Goal: Ask a question

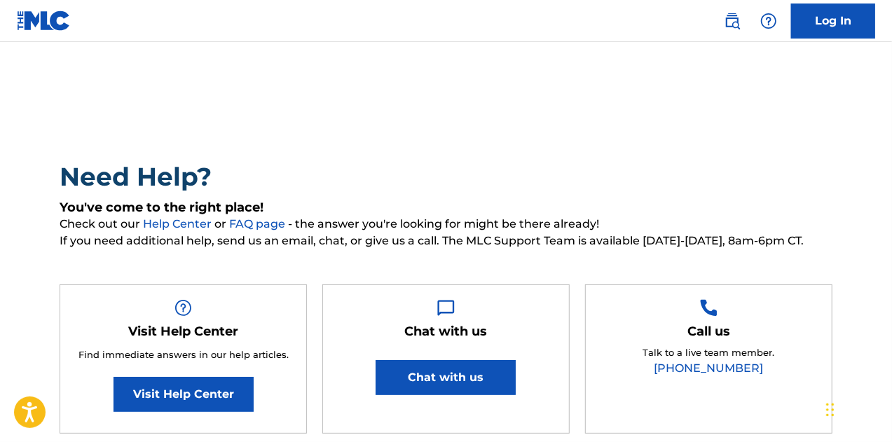
click at [203, 394] on link "Visit Help Center" at bounding box center [183, 394] width 140 height 35
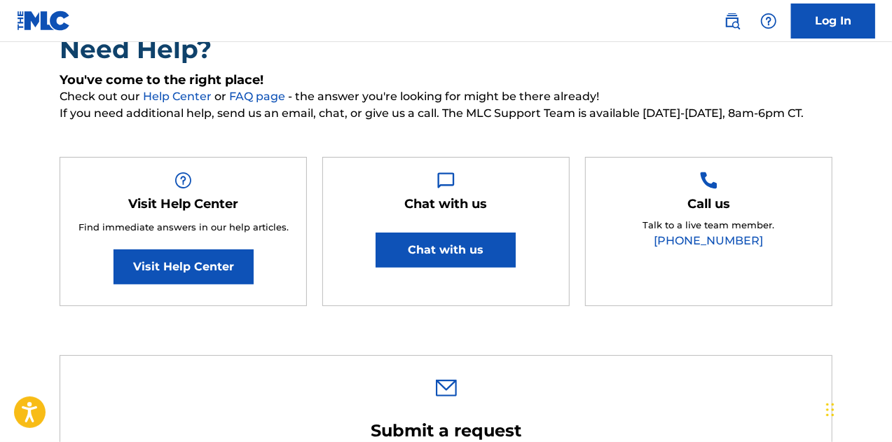
scroll to position [186, 0]
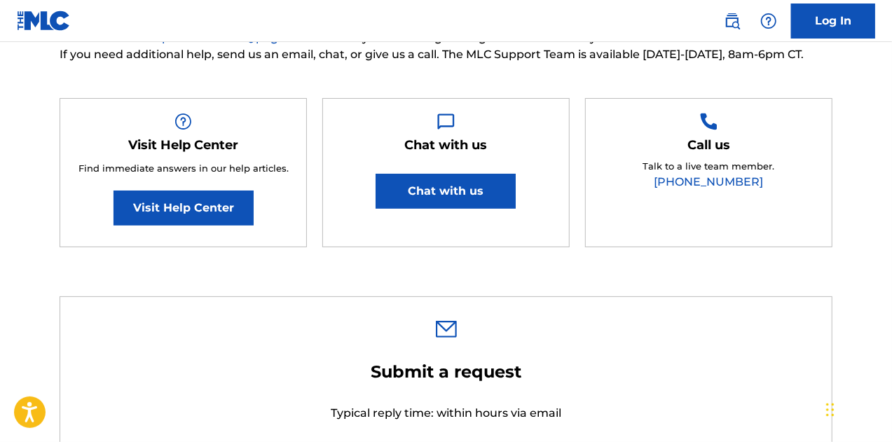
click at [184, 205] on link "Visit Help Center" at bounding box center [183, 208] width 140 height 35
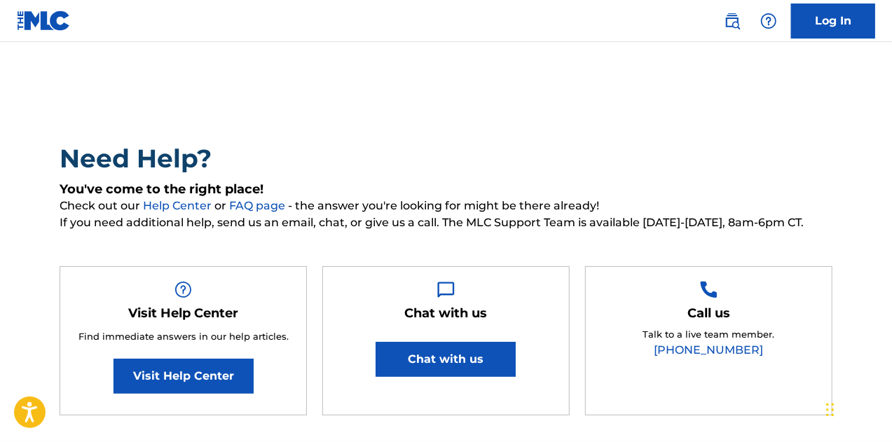
scroll to position [0, 0]
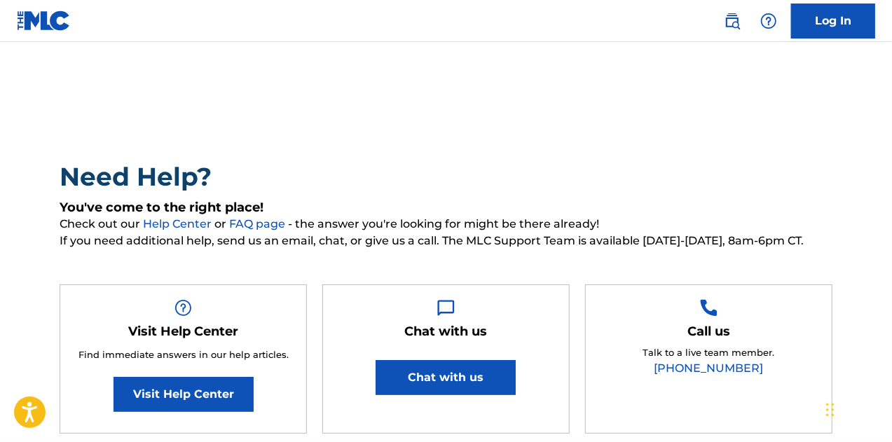
click at [465, 373] on button "Chat with us" at bounding box center [445, 377] width 140 height 35
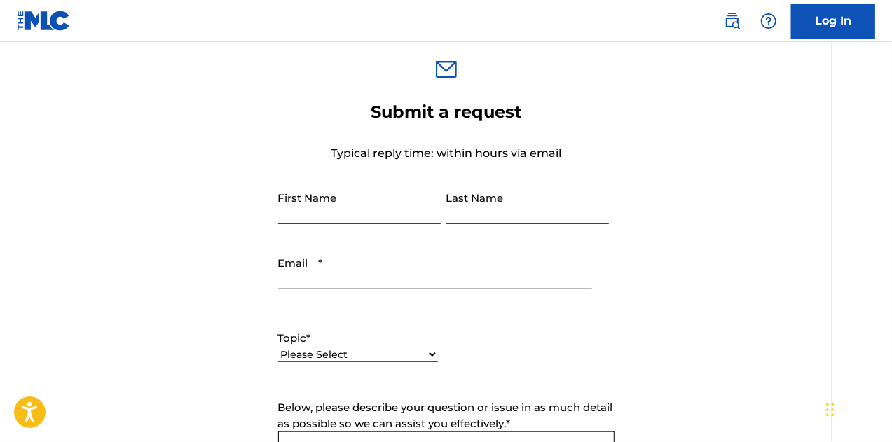
scroll to position [467, 0]
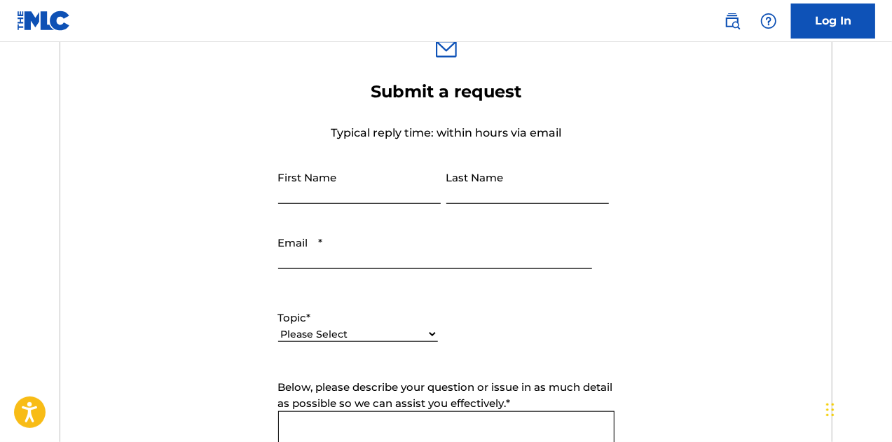
click at [353, 188] on input "First Name" at bounding box center [359, 184] width 163 height 40
type input "[PERSON_NAME]"
type input "[PERSON_NAME][EMAIL_ADDRESS][DOMAIN_NAME]"
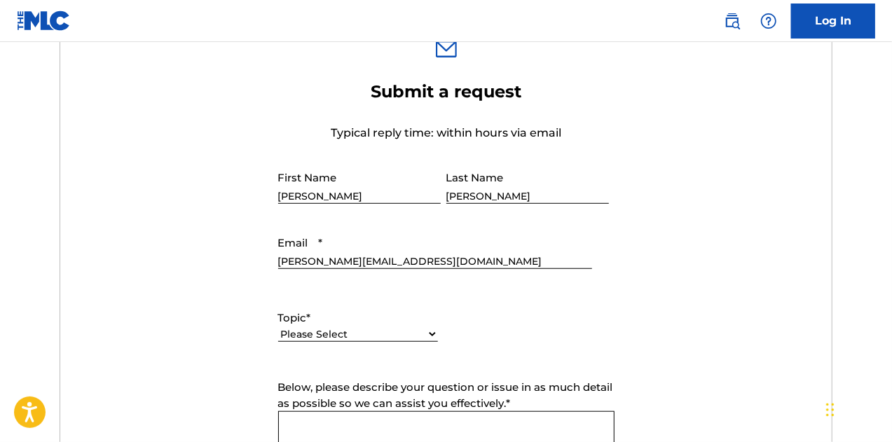
click at [430, 329] on select "Please Select I need help with my account I need help with managing my catalog …" at bounding box center [358, 334] width 160 height 15
click at [432, 331] on select "Please Select I need help with my account I need help with managing my catalog …" at bounding box center [358, 334] width 160 height 15
click at [429, 329] on select "Please Select I need help with my account I need help with managing my catalog …" at bounding box center [358, 334] width 160 height 15
select select "I need help with information about The MLC"
click at [278, 327] on select "Please Select I need help with my account I need help with managing my catalog …" at bounding box center [358, 334] width 160 height 15
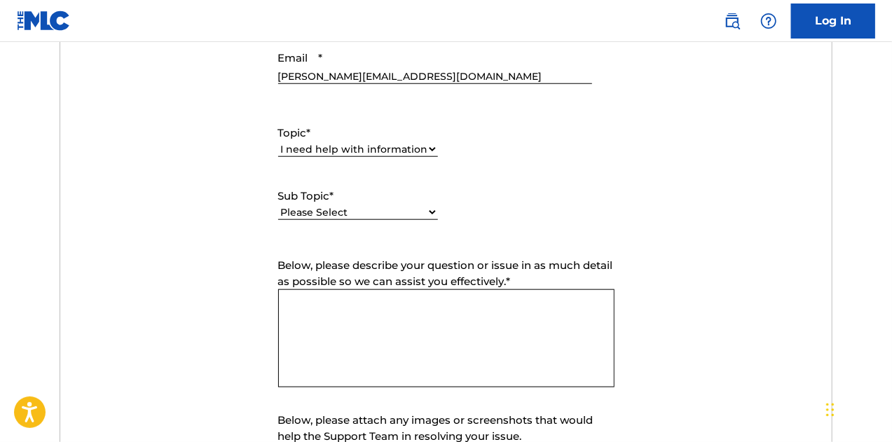
scroll to position [654, 0]
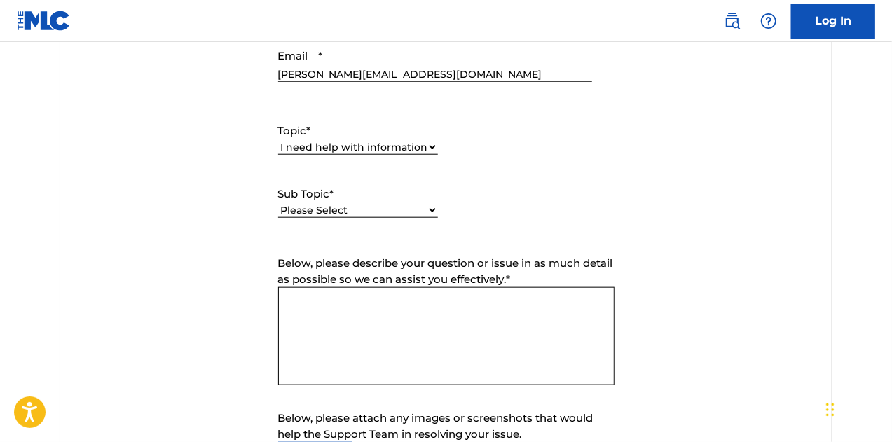
click at [433, 208] on select "Please Select I have a question about The MLC and its operation Why do I need t…" at bounding box center [358, 210] width 160 height 15
select select "I have a question about The MLC and its operation"
click at [278, 203] on select "Please Select I have a question about The MLC and its operation Why do I need t…" at bounding box center [358, 210] width 160 height 15
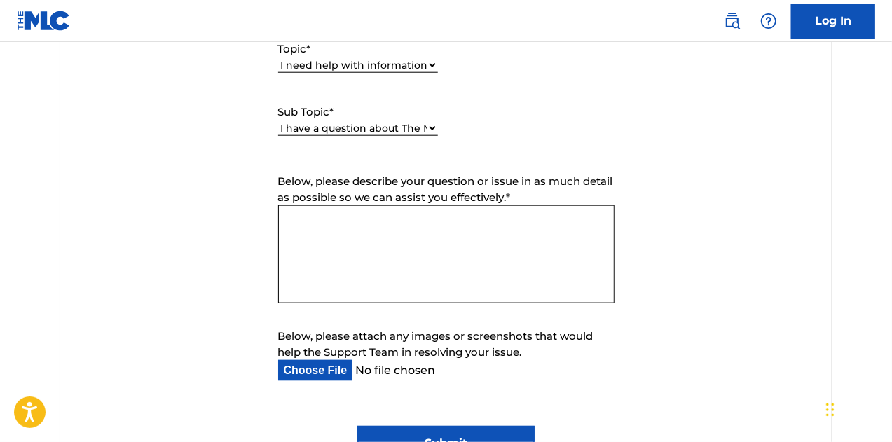
scroll to position [747, 0]
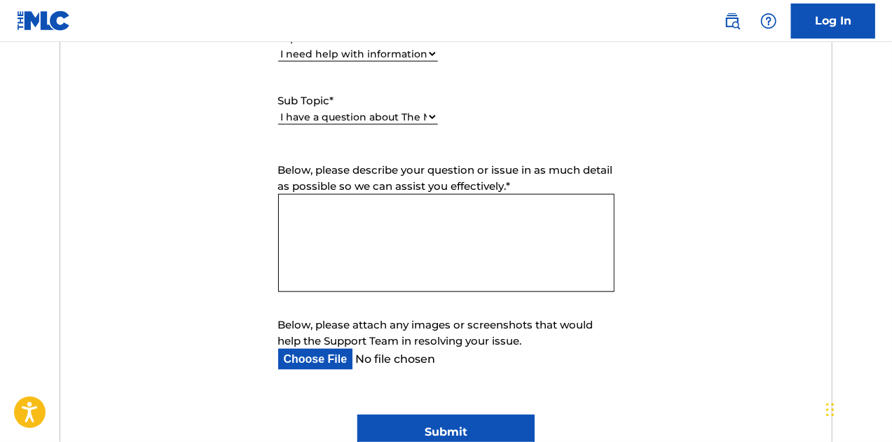
click at [294, 208] on textarea "Below, please describe your question or issue in as much detail as possible so …" at bounding box center [446, 243] width 336 height 98
click at [409, 212] on textarea "I am looking to secure a blanket Mechanical License for a DSP" at bounding box center [446, 243] width 336 height 98
click at [601, 205] on textarea "I am looking to secure a Blanket Mechanical License for a DSP" at bounding box center [446, 243] width 336 height 98
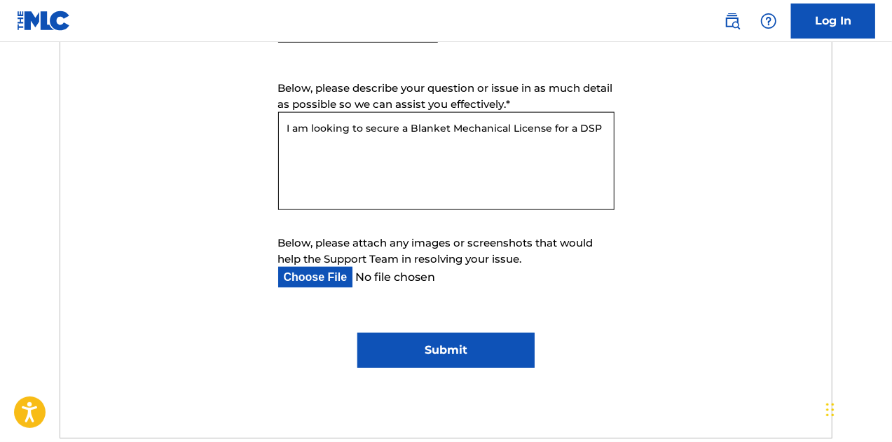
scroll to position [841, 0]
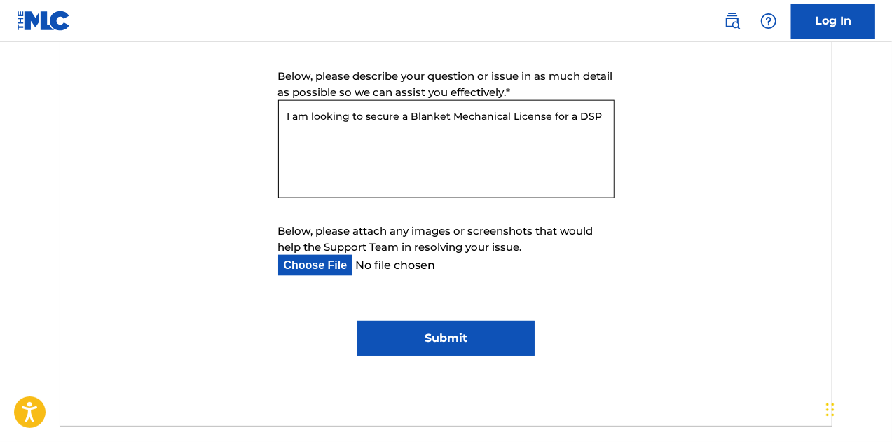
type textarea "I am looking to secure a Blanket Mechanical License for a DSP"
click at [458, 340] on input "Submit" at bounding box center [445, 338] width 177 height 35
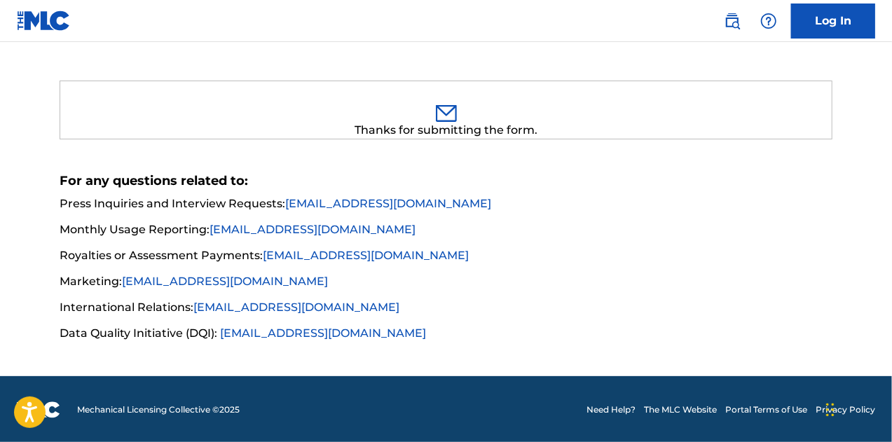
click at [289, 233] on link "[EMAIL_ADDRESS][DOMAIN_NAME]" at bounding box center [312, 229] width 206 height 13
